Goal: Check status: Check status

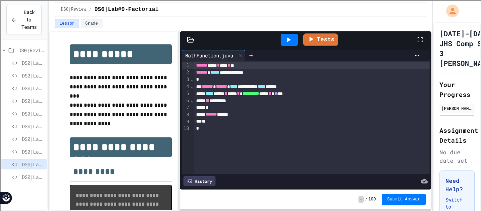
click at [284, 38] on icon at bounding box center [288, 40] width 8 height 8
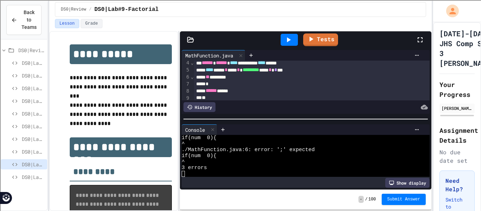
scroll to position [28, 0]
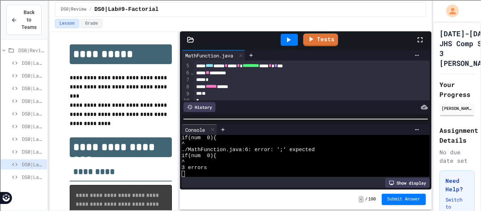
click at [233, 73] on div "** *********" at bounding box center [312, 72] width 236 height 7
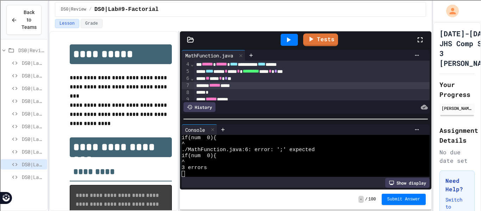
scroll to position [23, 0]
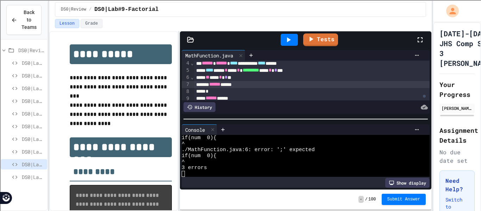
click at [228, 79] on div "** **** * * **" at bounding box center [312, 77] width 236 height 7
click at [295, 38] on div at bounding box center [288, 40] width 17 height 12
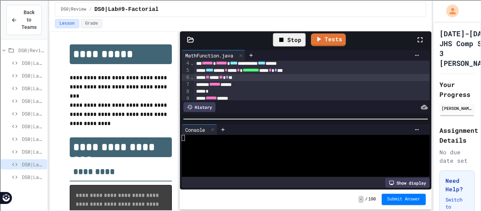
scroll to position [0, 0]
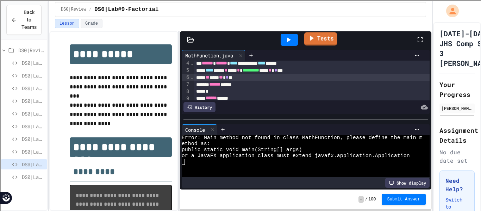
click at [319, 36] on link "Tests" at bounding box center [320, 38] width 33 height 13
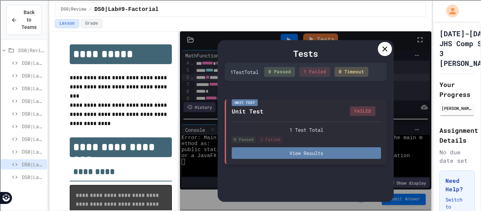
click at [297, 152] on button "View Results" at bounding box center [306, 153] width 149 height 12
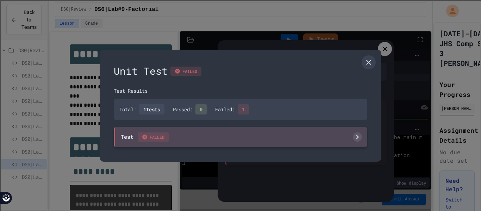
click at [301, 138] on div "Test FAILED" at bounding box center [240, 137] width 253 height 20
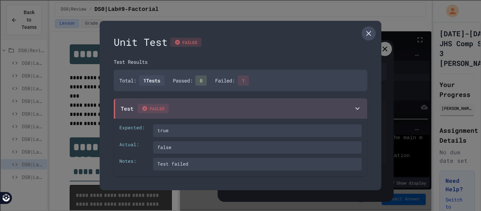
click at [369, 37] on icon at bounding box center [368, 33] width 8 height 8
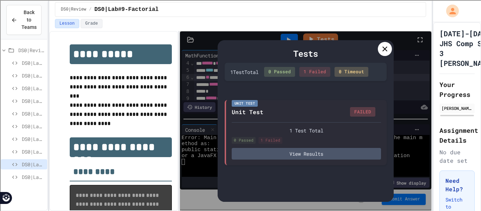
click at [378, 47] on div at bounding box center [385, 49] width 14 height 14
